Goal: Task Accomplishment & Management: Use online tool/utility

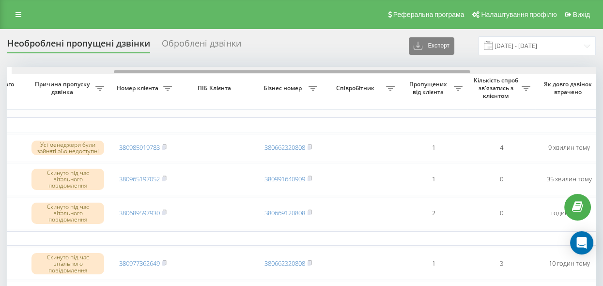
scroll to position [0, 161]
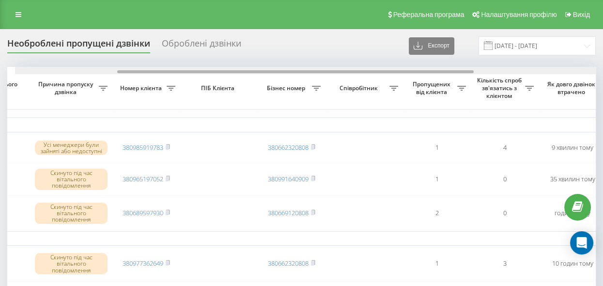
drag, startPoint x: 248, startPoint y: 70, endPoint x: 346, endPoint y: 92, distance: 100.8
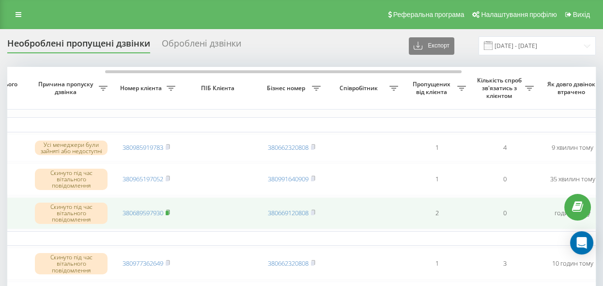
click at [170, 211] on icon at bounding box center [168, 212] width 4 height 6
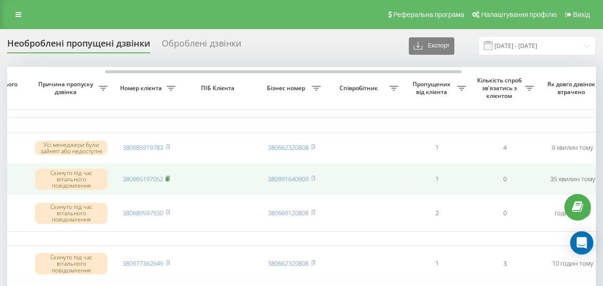
click at [169, 177] on rect at bounding box center [167, 179] width 3 height 4
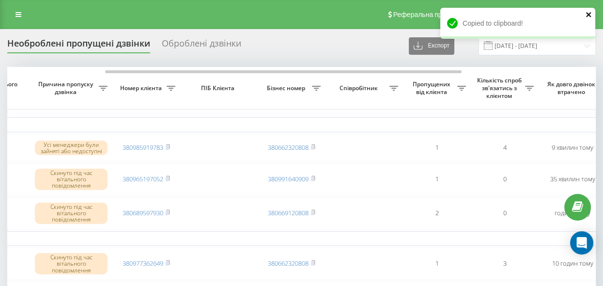
click at [588, 12] on icon "close" at bounding box center [589, 15] width 7 height 8
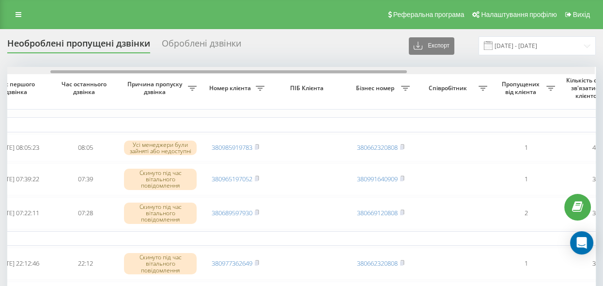
scroll to position [0, 71]
drag, startPoint x: 308, startPoint y: 72, endPoint x: 351, endPoint y: 86, distance: 45.3
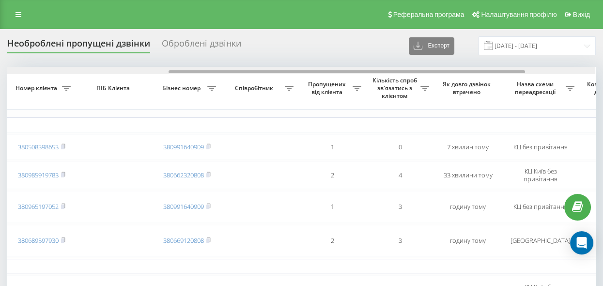
drag, startPoint x: 241, startPoint y: 72, endPoint x: 406, endPoint y: 98, distance: 167.2
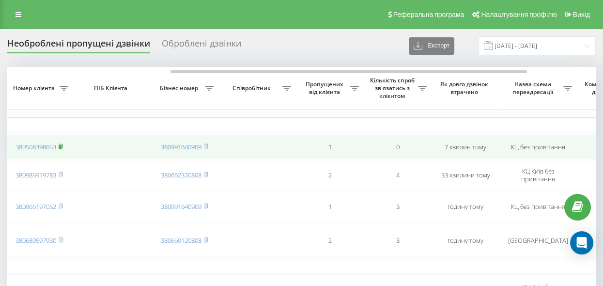
click at [61, 145] on rect at bounding box center [60, 147] width 3 height 4
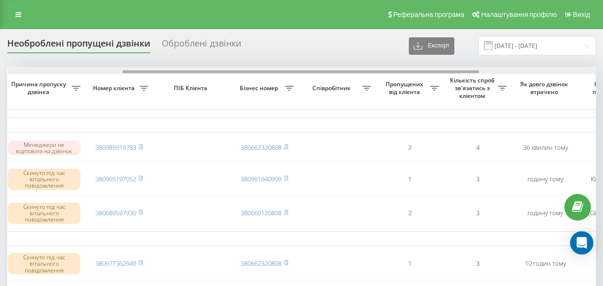
scroll to position [0, 203]
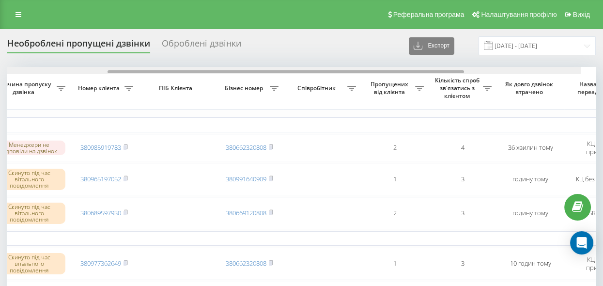
drag, startPoint x: 307, startPoint y: 72, endPoint x: 431, endPoint y: 93, distance: 125.8
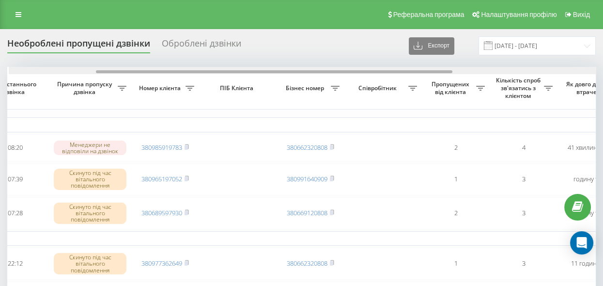
scroll to position [0, 144]
drag, startPoint x: 341, startPoint y: 71, endPoint x: 429, endPoint y: 85, distance: 88.7
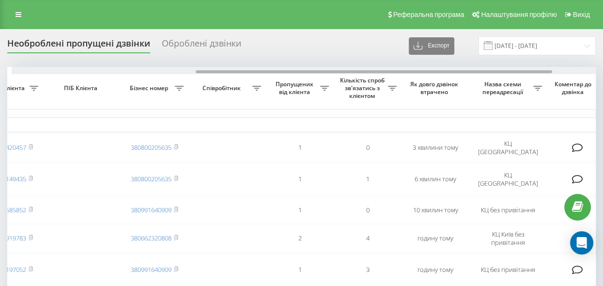
scroll to position [0, 303]
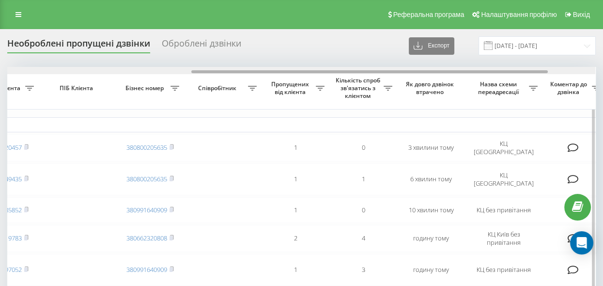
drag, startPoint x: 302, startPoint y: 72, endPoint x: 486, endPoint y: 104, distance: 187.3
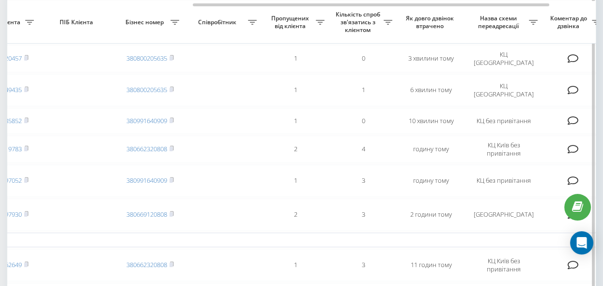
scroll to position [88, 0]
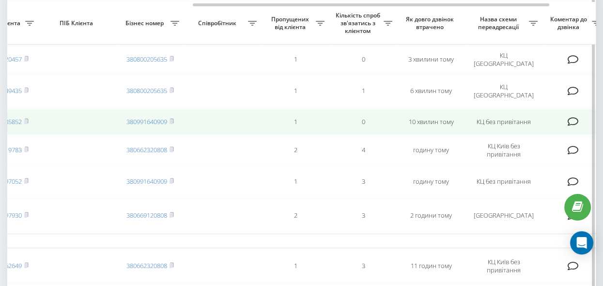
drag, startPoint x: 28, startPoint y: 119, endPoint x: 32, endPoint y: 122, distance: 5.2
click at [27, 120] on rect at bounding box center [25, 122] width 3 height 4
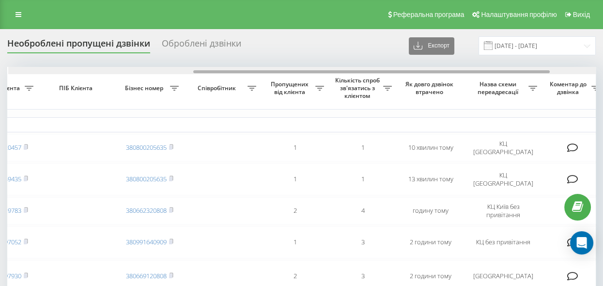
scroll to position [0, 304]
drag, startPoint x: 242, startPoint y: 72, endPoint x: 427, endPoint y: 104, distance: 187.8
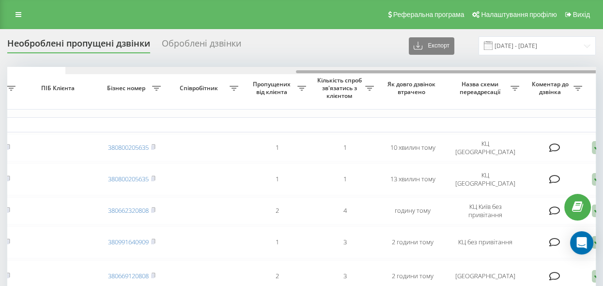
scroll to position [0, 380]
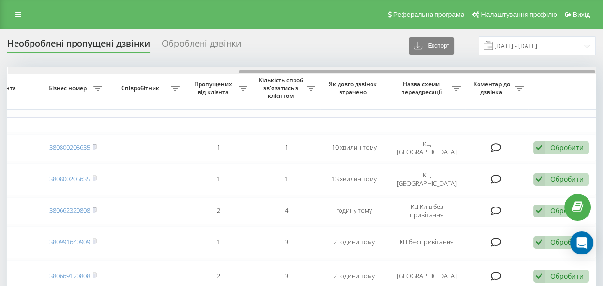
drag, startPoint x: 89, startPoint y: 72, endPoint x: 224, endPoint y: 109, distance: 140.0
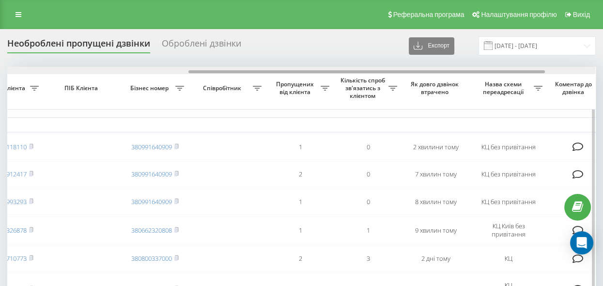
scroll to position [0, 298]
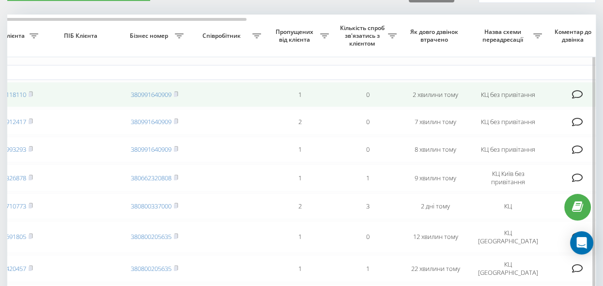
scroll to position [44, 0]
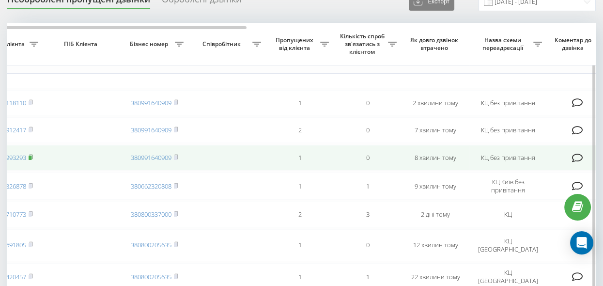
click at [31, 158] on rect at bounding box center [30, 158] width 3 height 4
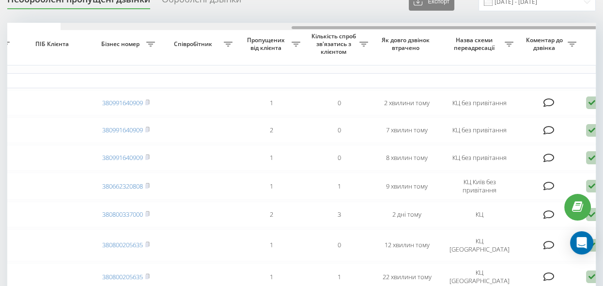
scroll to position [0, 380]
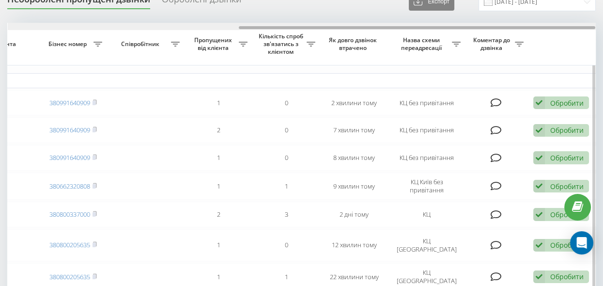
drag, startPoint x: 223, startPoint y: 26, endPoint x: 358, endPoint y: 48, distance: 137.4
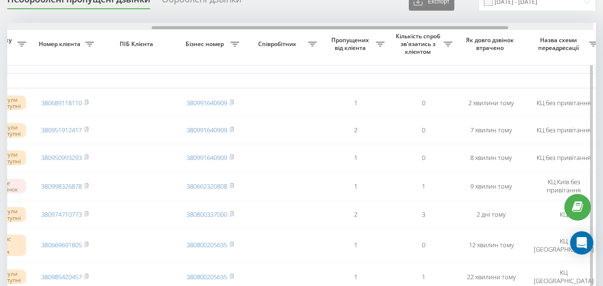
scroll to position [0, 241]
drag, startPoint x: 265, startPoint y: 28, endPoint x: 180, endPoint y: 34, distance: 85.0
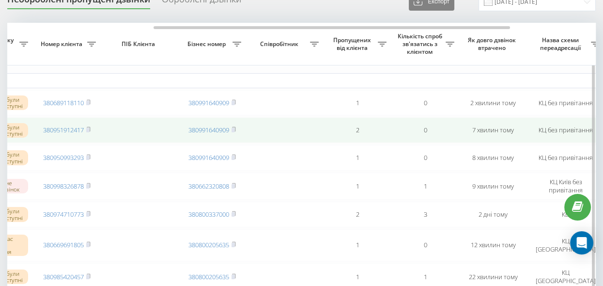
click at [89, 130] on rect at bounding box center [87, 130] width 3 height 4
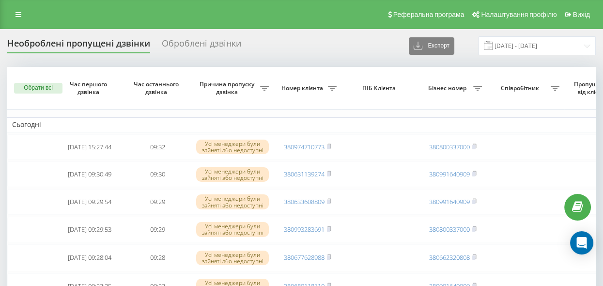
scroll to position [0, 380]
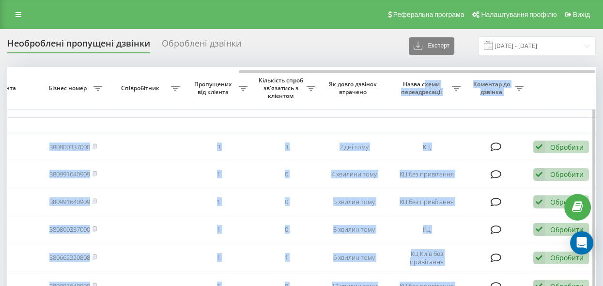
drag, startPoint x: 336, startPoint y: 73, endPoint x: 423, endPoint y: 82, distance: 87.7
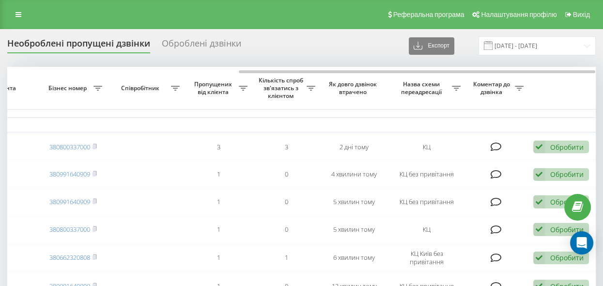
click at [341, 43] on div "Необроблені пропущені дзвінки Оброблені дзвінки Експорт .csv .xlsx 20.07.2025 -…" at bounding box center [301, 45] width 589 height 19
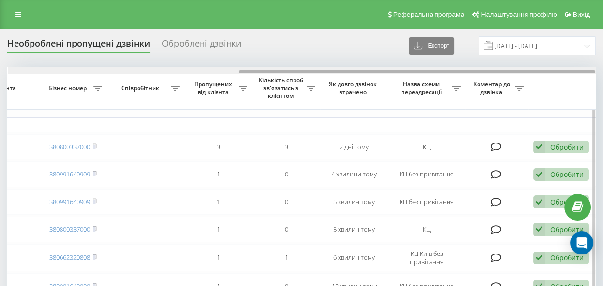
drag, startPoint x: 292, startPoint y: 73, endPoint x: 237, endPoint y: 71, distance: 54.3
click at [237, 71] on div at bounding box center [302, 70] width 588 height 7
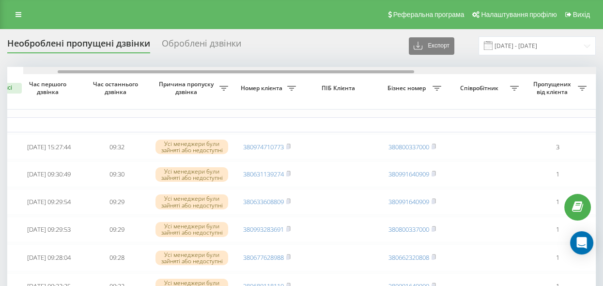
scroll to position [0, 0]
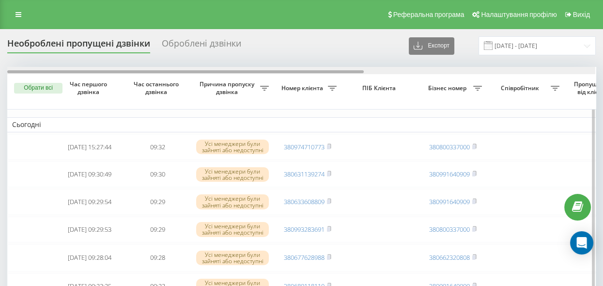
drag, startPoint x: 282, startPoint y: 72, endPoint x: 18, endPoint y: 76, distance: 264.1
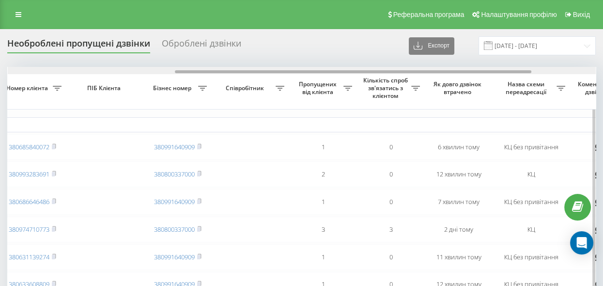
scroll to position [0, 298]
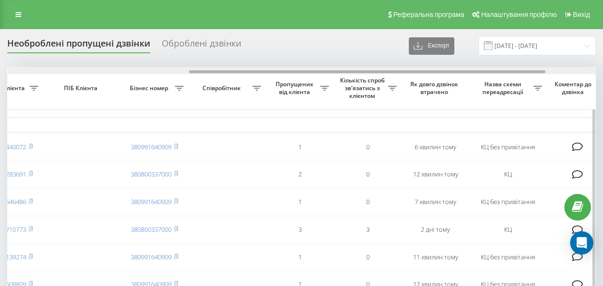
drag, startPoint x: 230, startPoint y: 72, endPoint x: 411, endPoint y: 106, distance: 184.8
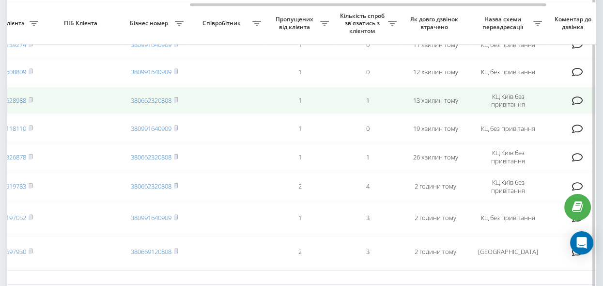
scroll to position [220, 0]
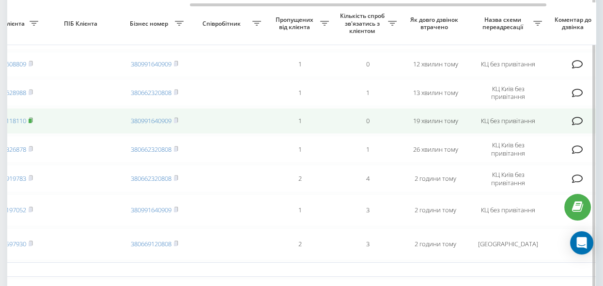
click at [31, 123] on rect at bounding box center [30, 121] width 3 height 4
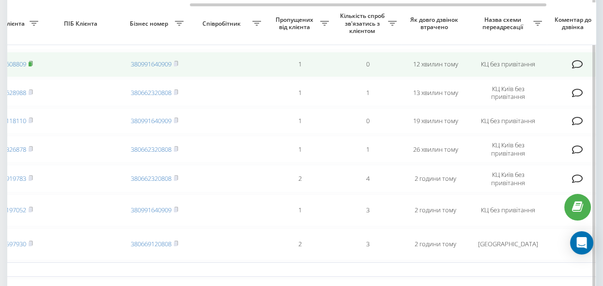
click at [32, 65] on icon at bounding box center [30, 63] width 3 height 4
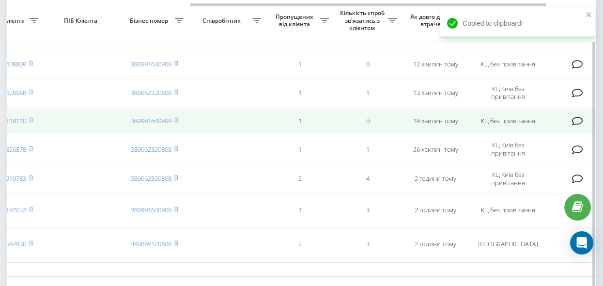
scroll to position [176, 0]
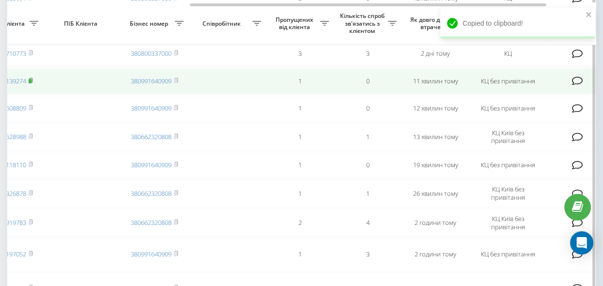
click at [30, 83] on rect at bounding box center [30, 81] width 3 height 4
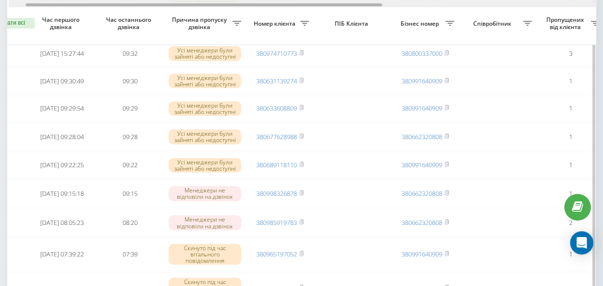
scroll to position [0, 0]
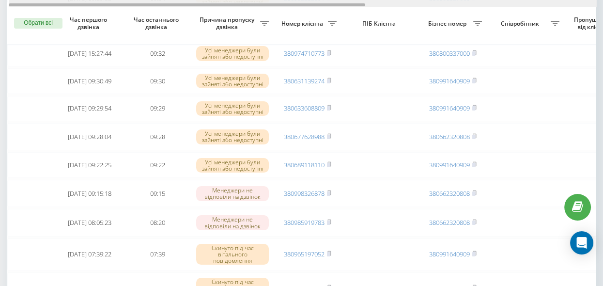
drag, startPoint x: 279, startPoint y: 5, endPoint x: 3, endPoint y: 19, distance: 276.0
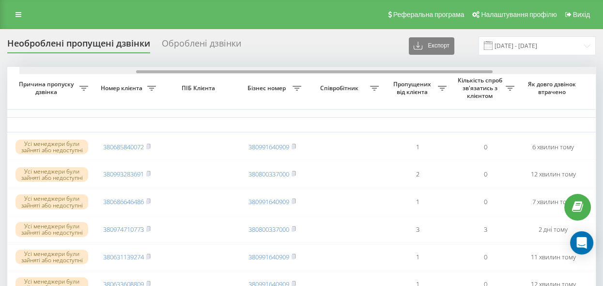
scroll to position [0, 198]
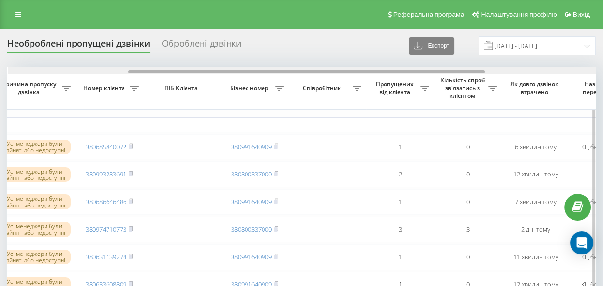
drag, startPoint x: 324, startPoint y: 70, endPoint x: 444, endPoint y: 86, distance: 121.7
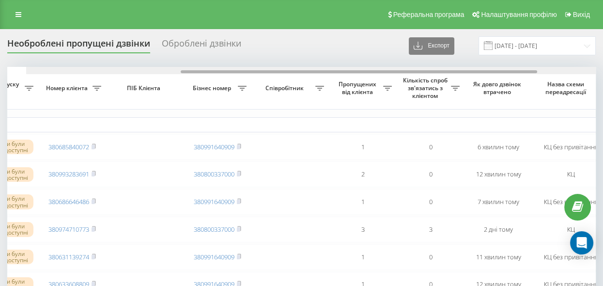
scroll to position [0, 254]
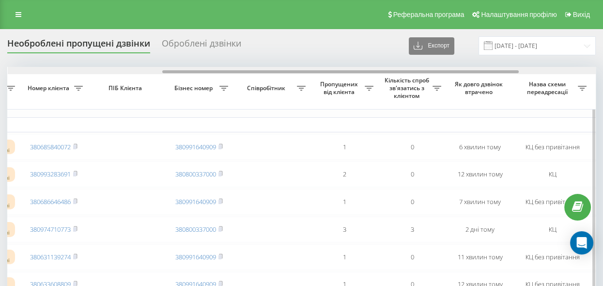
drag, startPoint x: 250, startPoint y: 70, endPoint x: 284, endPoint y: 76, distance: 34.4
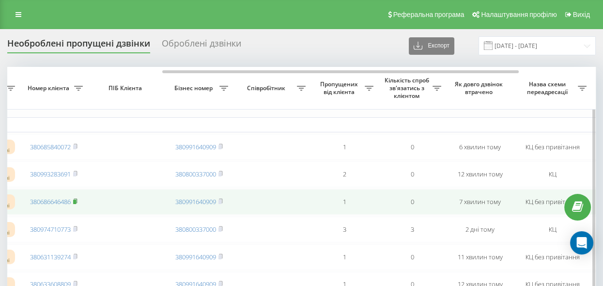
click at [77, 202] on icon at bounding box center [75, 201] width 4 height 6
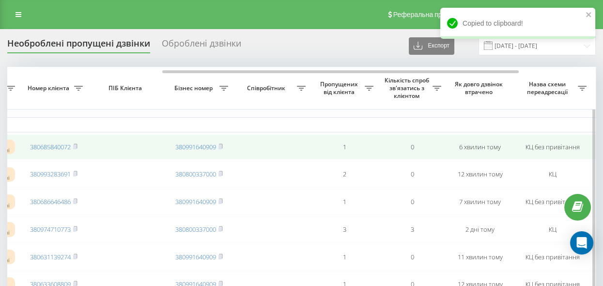
drag, startPoint x: 77, startPoint y: 174, endPoint x: 218, endPoint y: 156, distance: 142.2
click at [77, 173] on icon at bounding box center [75, 174] width 4 height 6
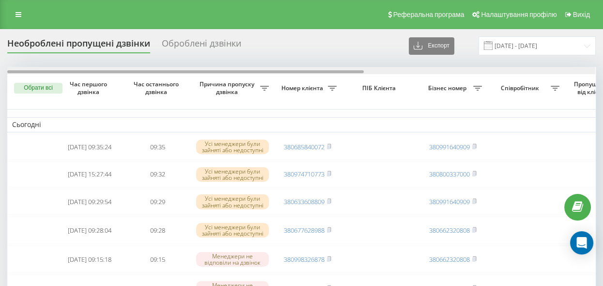
scroll to position [0, 380]
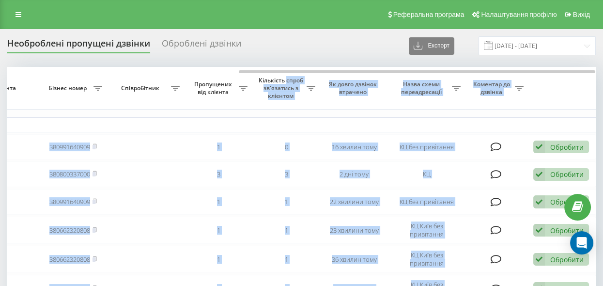
drag, startPoint x: 230, startPoint y: 69, endPoint x: 287, endPoint y: 79, distance: 57.5
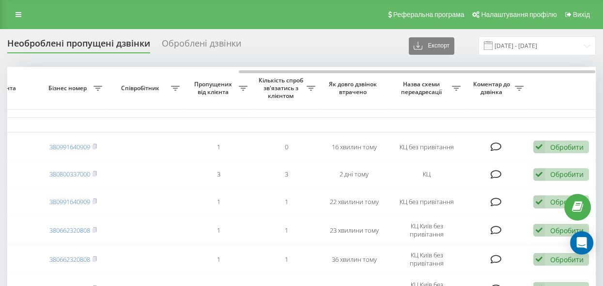
click at [246, 49] on div "Необроблені пропущені дзвінки Оброблені дзвінки" at bounding box center [130, 45] width 246 height 15
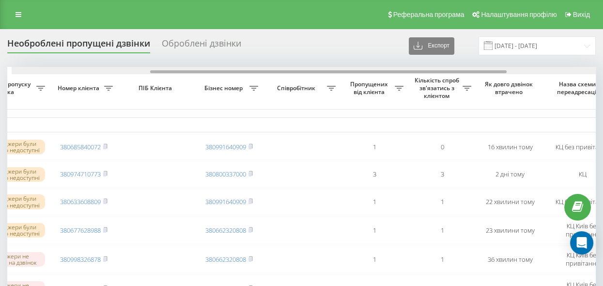
scroll to position [0, 185]
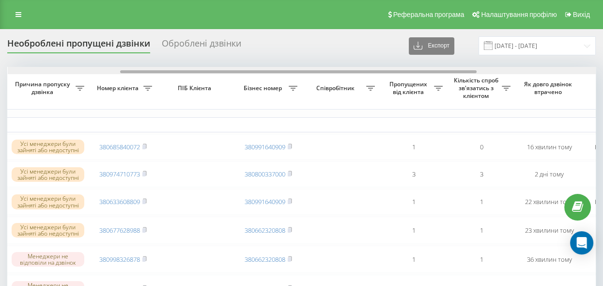
drag, startPoint x: 278, startPoint y: 72, endPoint x: 159, endPoint y: 79, distance: 118.9
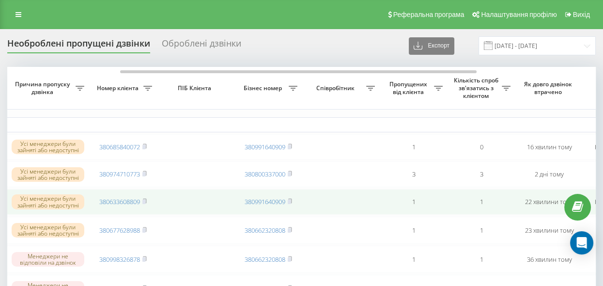
drag, startPoint x: 145, startPoint y: 144, endPoint x: 204, endPoint y: 193, distance: 76.0
click at [145, 145] on rect at bounding box center [143, 147] width 3 height 4
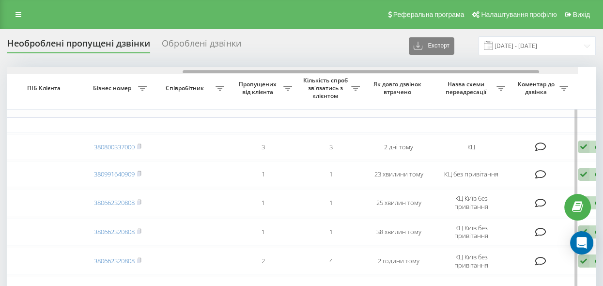
scroll to position [0, 341]
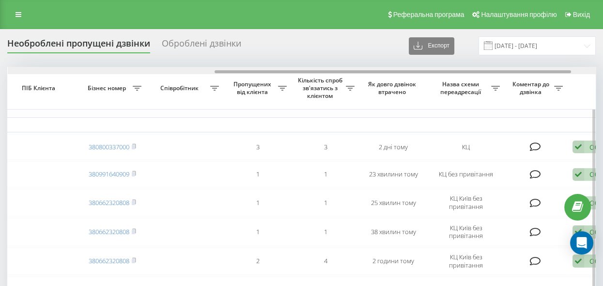
drag, startPoint x: 86, startPoint y: 71, endPoint x: 294, endPoint y: 108, distance: 210.5
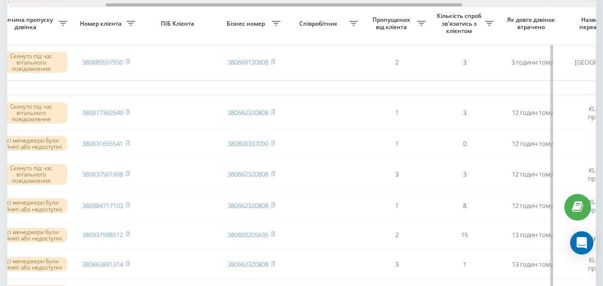
scroll to position [0, 150]
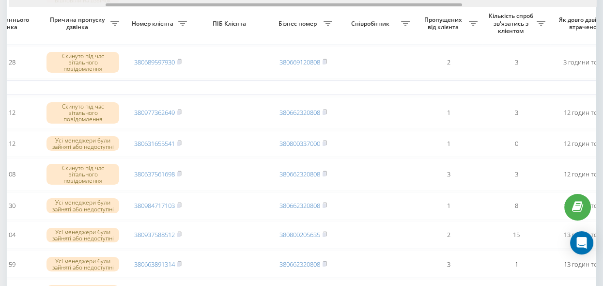
drag, startPoint x: 295, startPoint y: 5, endPoint x: 178, endPoint y: 14, distance: 116.6
click at [178, 13] on div "Обрати всі Час першого дзвінка Час останнього дзвінка Причина пропуску дзвінка …" at bounding box center [301, 271] width 589 height 937
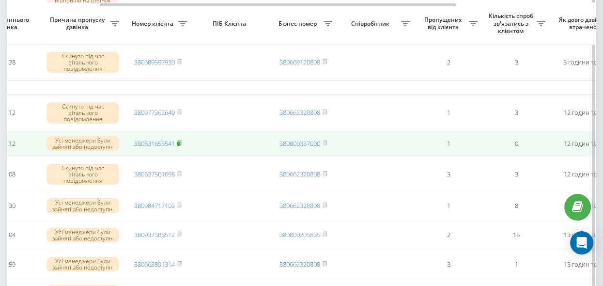
click at [180, 141] on rect at bounding box center [178, 143] width 3 height 4
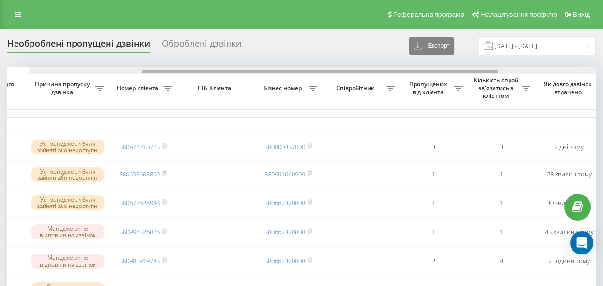
scroll to position [0, 186]
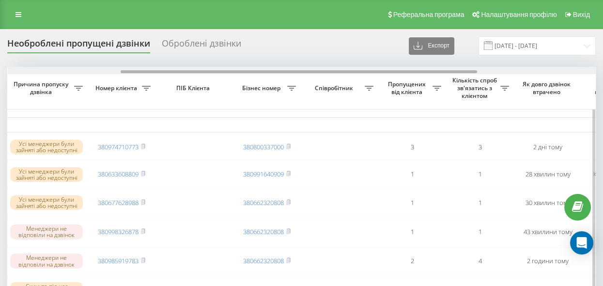
drag, startPoint x: 199, startPoint y: 70, endPoint x: 312, endPoint y: 77, distance: 113.5
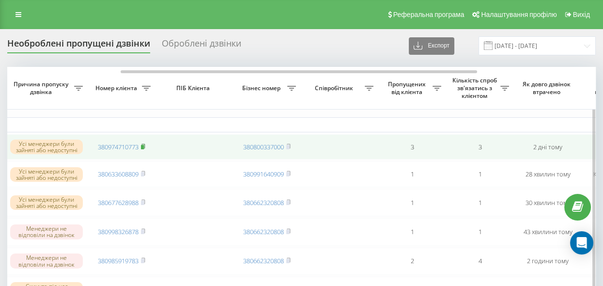
click at [143, 145] on rect at bounding box center [142, 147] width 3 height 4
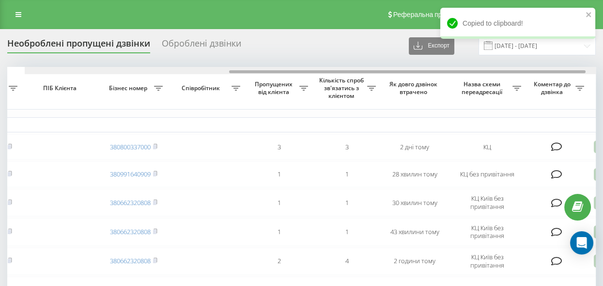
scroll to position [0, 337]
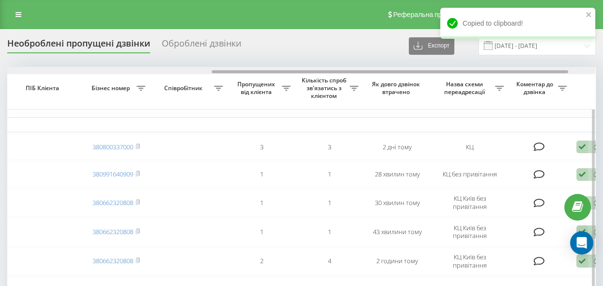
drag, startPoint x: 306, startPoint y: 70, endPoint x: 366, endPoint y: 116, distance: 76.1
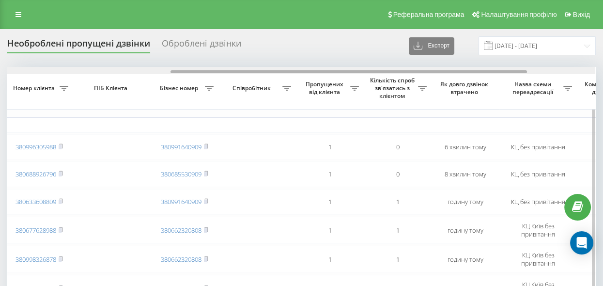
scroll to position [0, 270]
drag, startPoint x: 251, startPoint y: 69, endPoint x: 415, endPoint y: 116, distance: 170.7
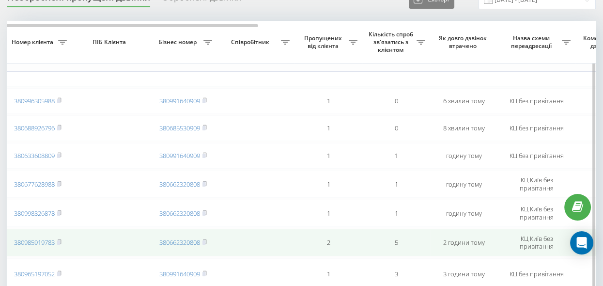
scroll to position [44, 0]
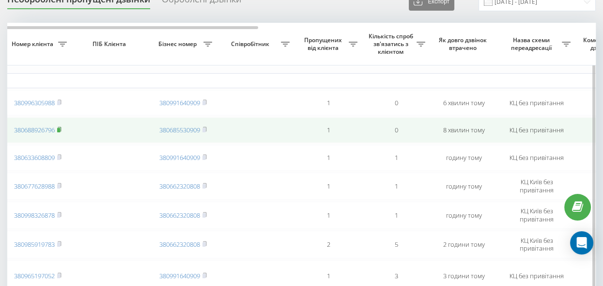
click at [60, 131] on rect at bounding box center [58, 130] width 3 height 4
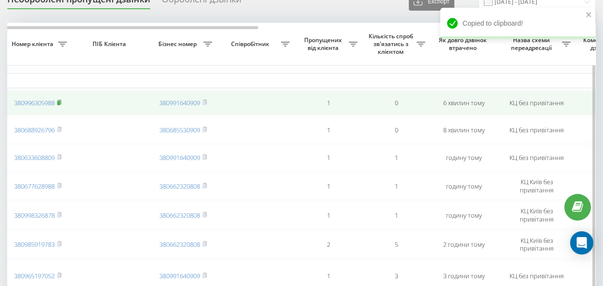
click at [60, 101] on rect at bounding box center [58, 103] width 3 height 4
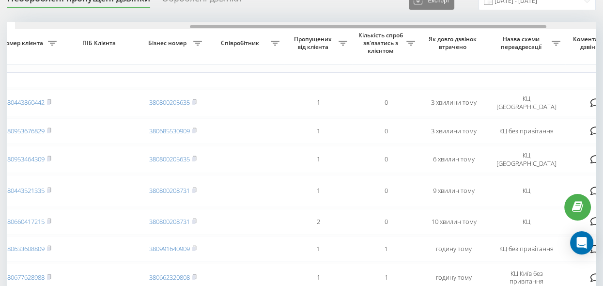
scroll to position [0, 287]
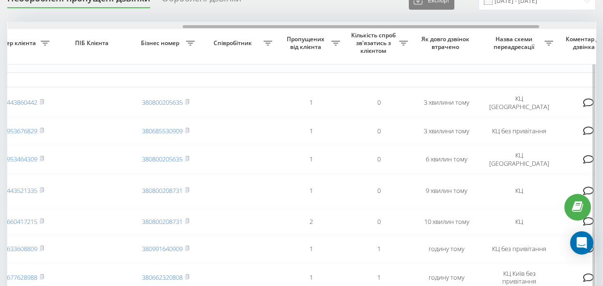
drag, startPoint x: 339, startPoint y: 25, endPoint x: 489, endPoint y: 55, distance: 153.1
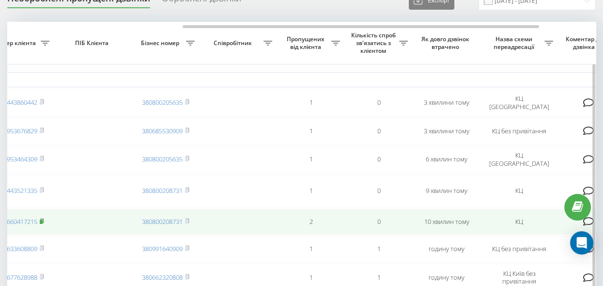
click at [43, 221] on rect at bounding box center [41, 221] width 3 height 4
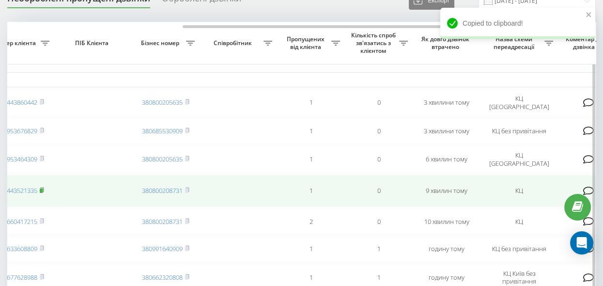
click at [43, 187] on icon at bounding box center [42, 190] width 4 height 6
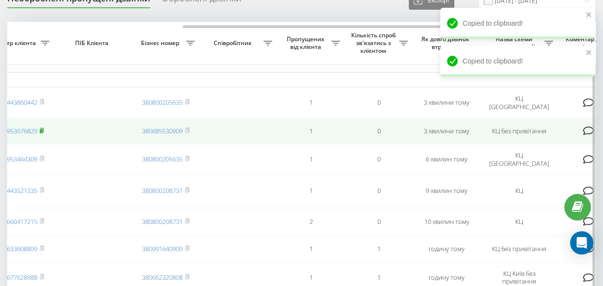
click at [43, 129] on rect at bounding box center [41, 131] width 3 height 4
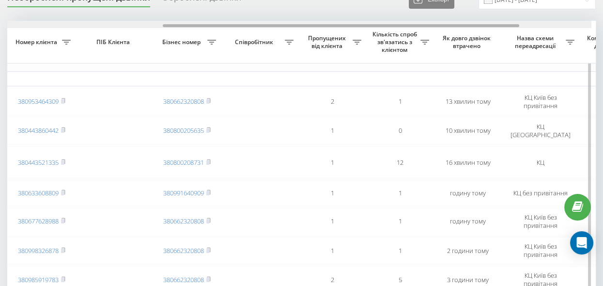
scroll to position [0, 274]
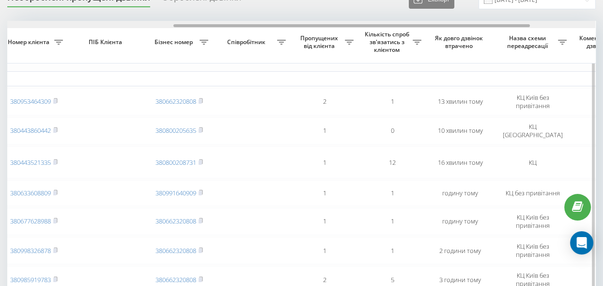
drag, startPoint x: 161, startPoint y: 24, endPoint x: 327, endPoint y: 38, distance: 167.2
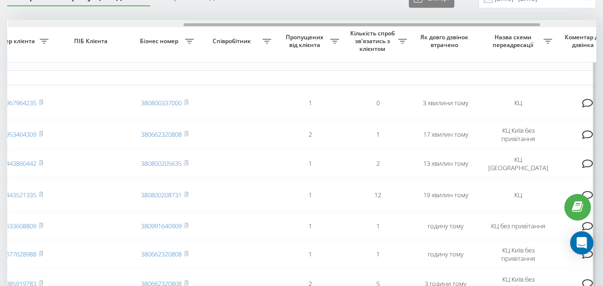
scroll to position [0, 289]
drag, startPoint x: 200, startPoint y: 24, endPoint x: 375, endPoint y: 50, distance: 177.8
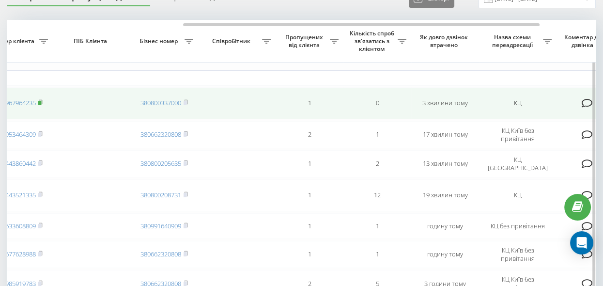
click at [40, 101] on rect at bounding box center [39, 103] width 3 height 4
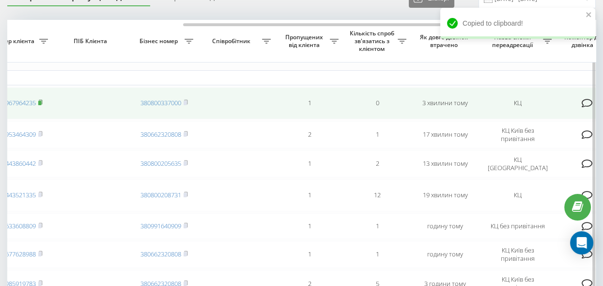
click at [41, 101] on rect at bounding box center [39, 103] width 3 height 4
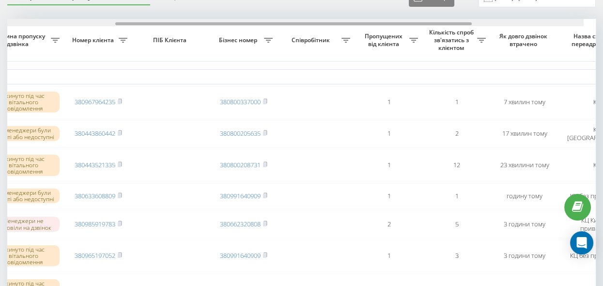
scroll to position [0, 222]
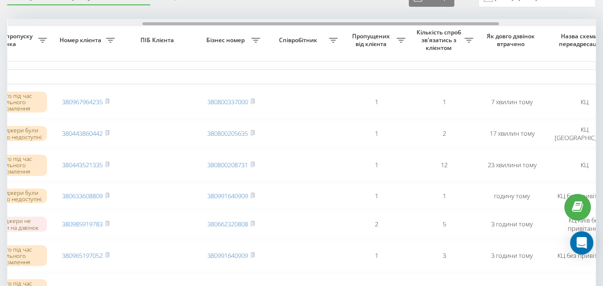
drag, startPoint x: 198, startPoint y: 23, endPoint x: 332, endPoint y: 42, distance: 135.5
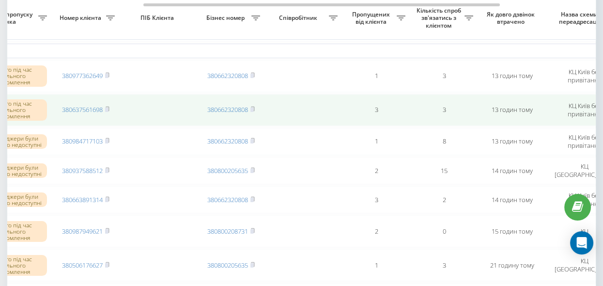
scroll to position [312, 0]
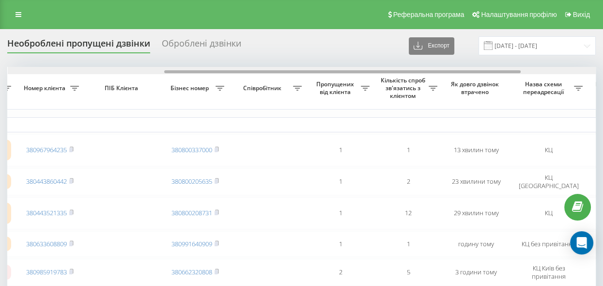
drag, startPoint x: 173, startPoint y: 72, endPoint x: 332, endPoint y: 94, distance: 160.4
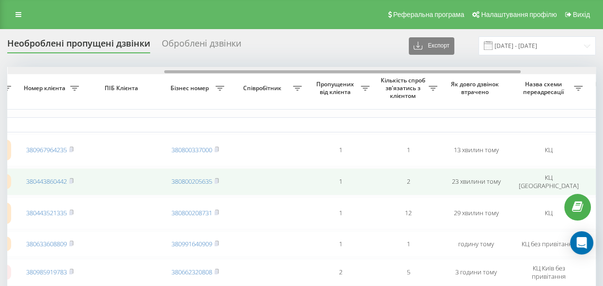
scroll to position [0, 259]
